Goal: Find specific page/section: Find specific page/section

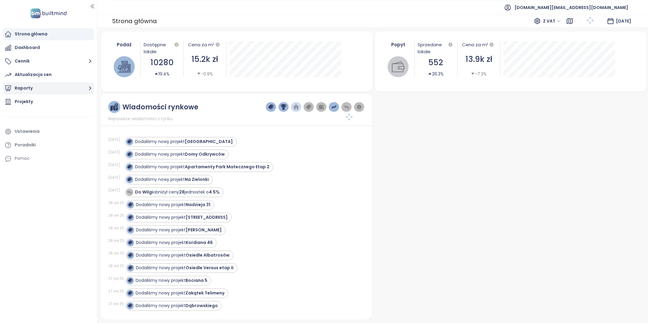
click at [53, 87] on button "Raporty" at bounding box center [48, 88] width 91 height 12
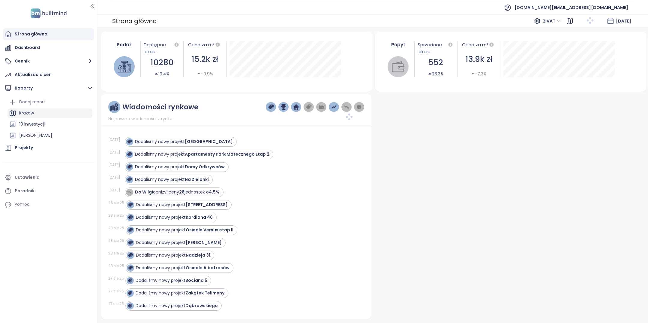
click at [47, 112] on div "Krakow" at bounding box center [50, 113] width 85 height 10
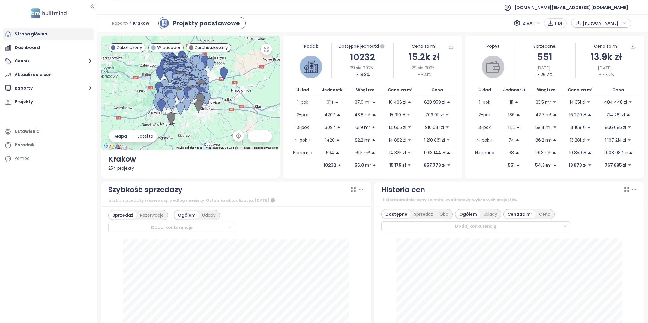
click at [52, 35] on div "Strona główna" at bounding box center [48, 34] width 91 height 12
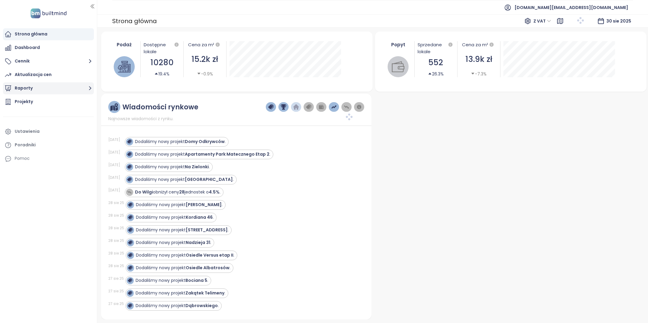
click at [62, 93] on button "Raporty" at bounding box center [48, 88] width 91 height 12
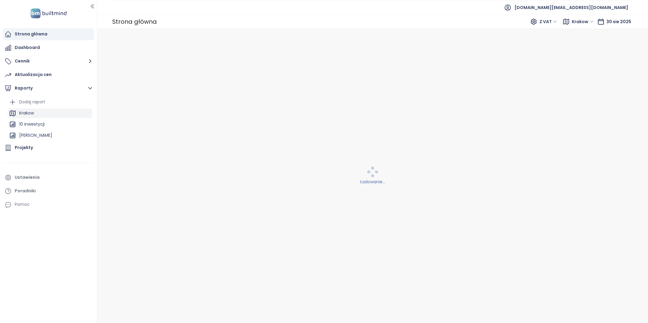
click at [58, 116] on div "Krakow" at bounding box center [50, 113] width 85 height 10
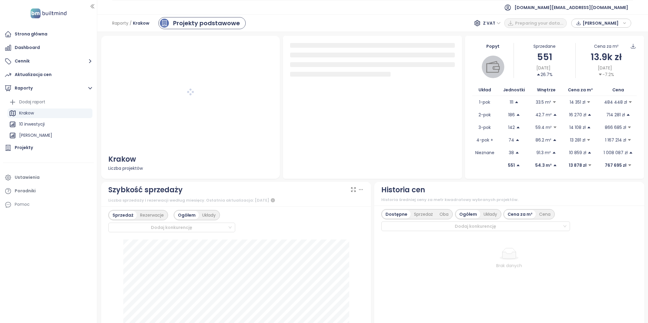
scroll to position [8, 0]
